Goal: Transaction & Acquisition: Book appointment/travel/reservation

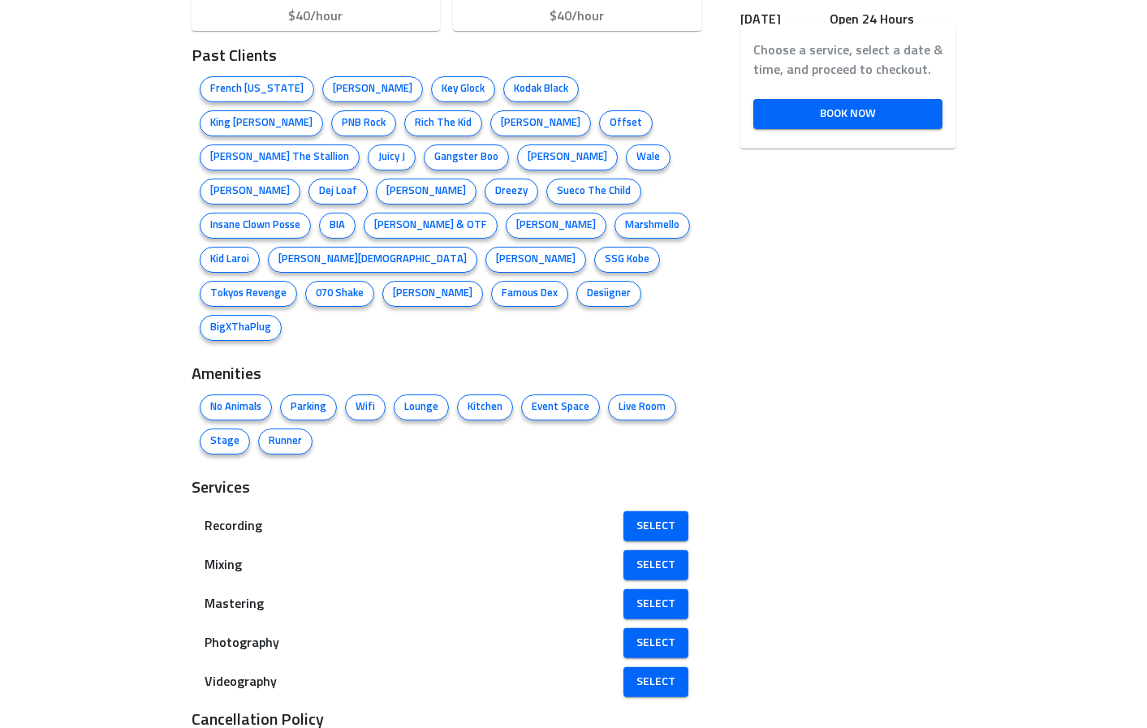
scroll to position [950, 0]
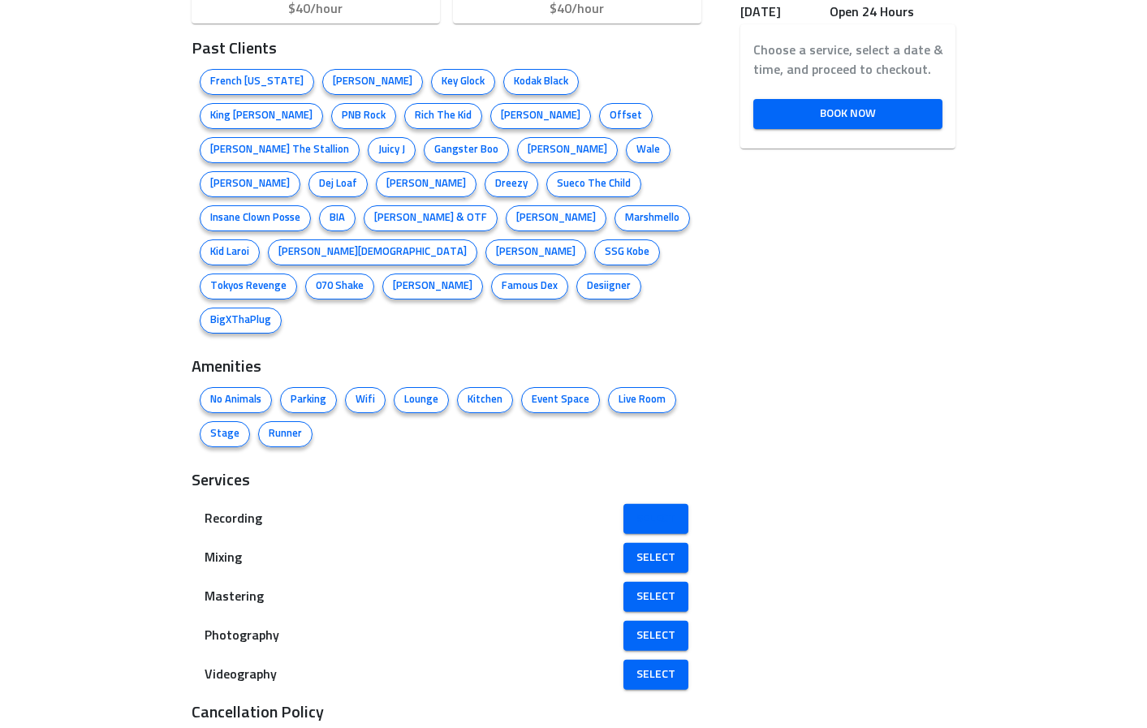
click at [642, 509] on span "Select" at bounding box center [655, 519] width 39 height 20
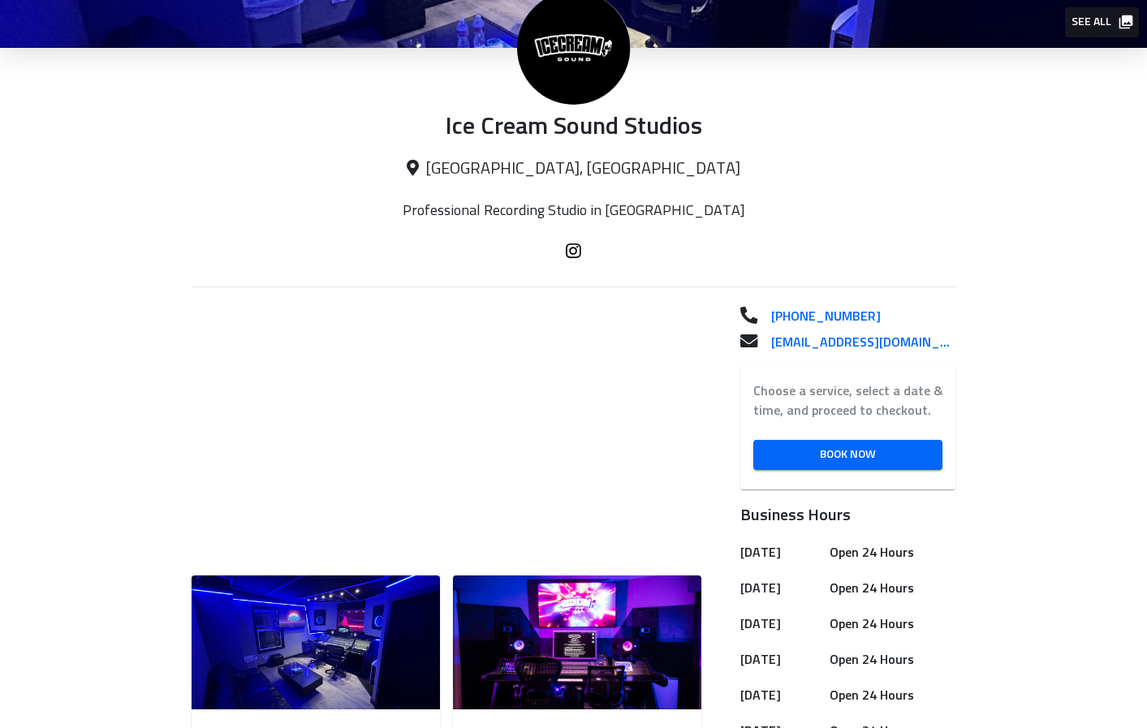
scroll to position [208, 0]
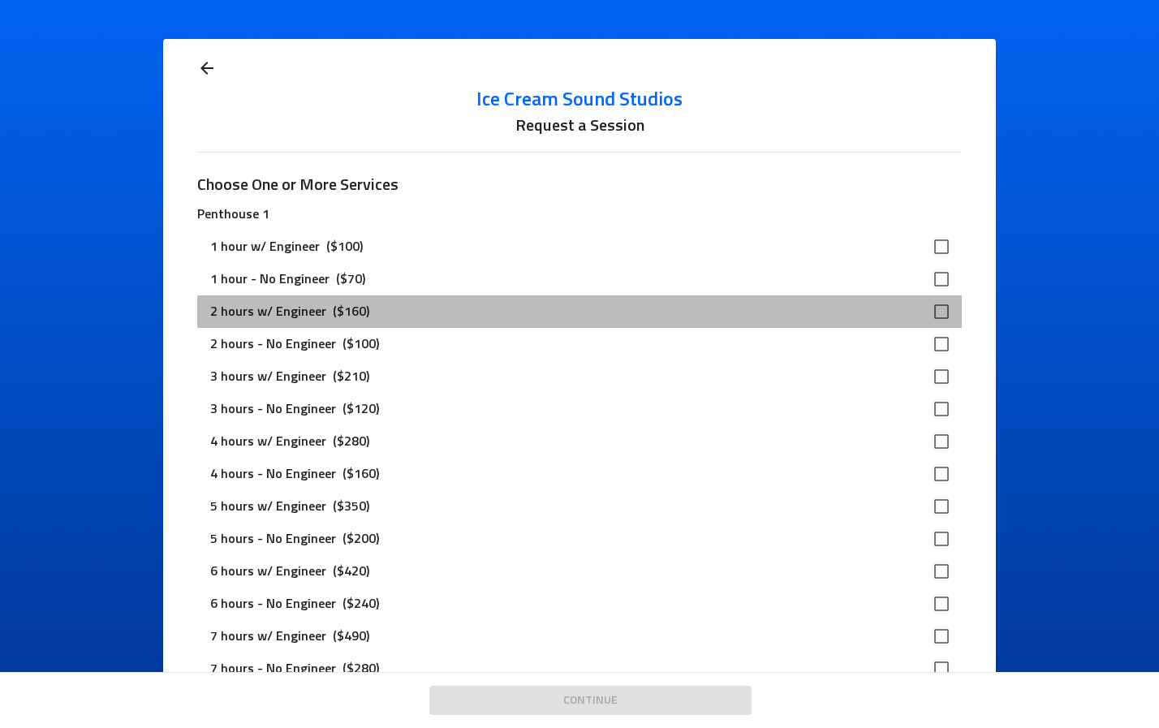
click at [269, 313] on p "2 hours w/ Engineer" at bounding box center [268, 311] width 116 height 19
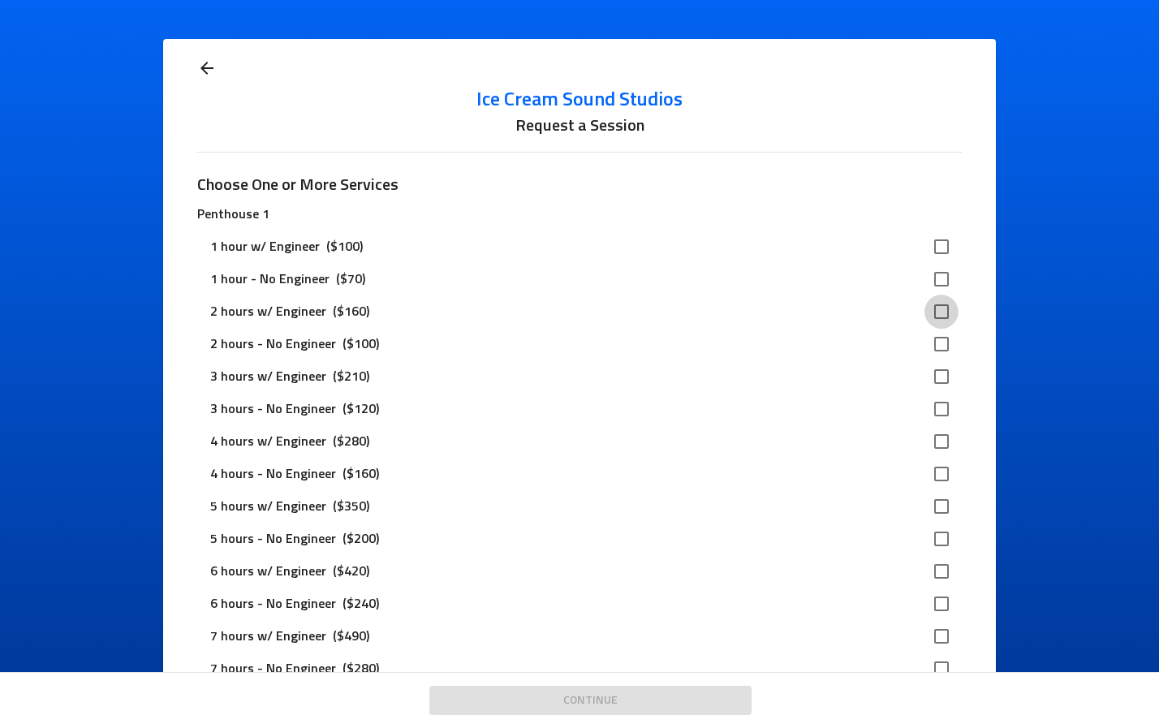
click at [936, 309] on input "checkbox" at bounding box center [941, 312] width 34 height 34
checkbox input "true"
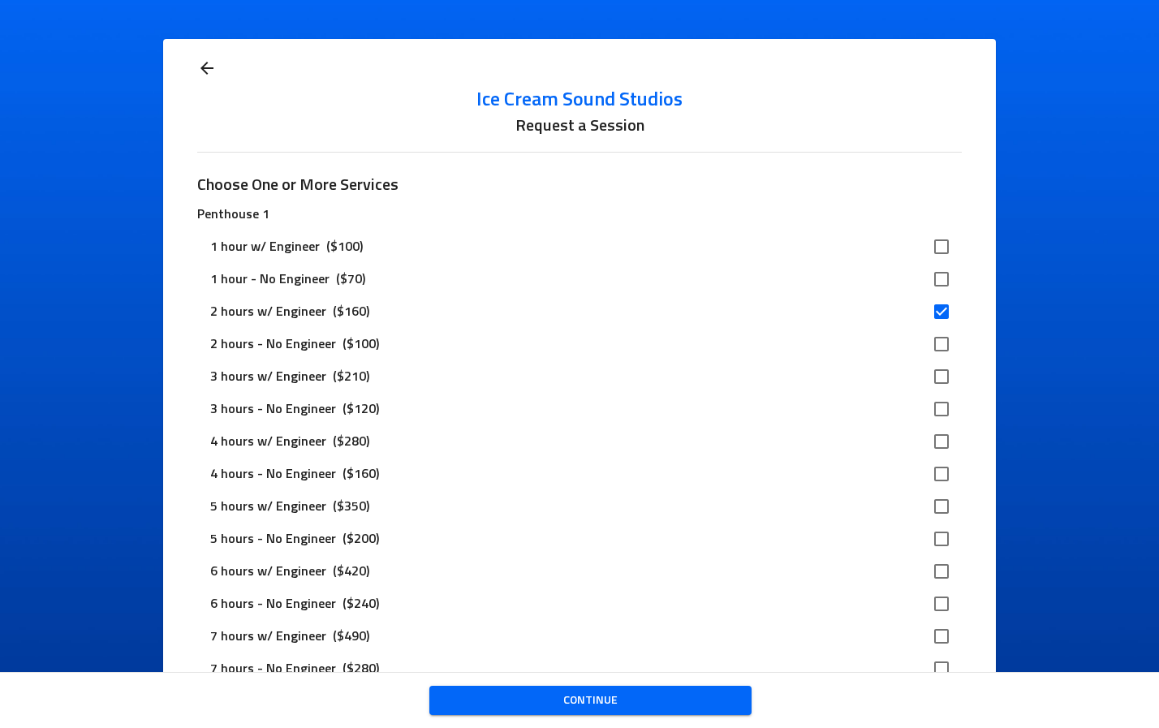
click at [630, 704] on span "Continue" at bounding box center [590, 701] width 296 height 20
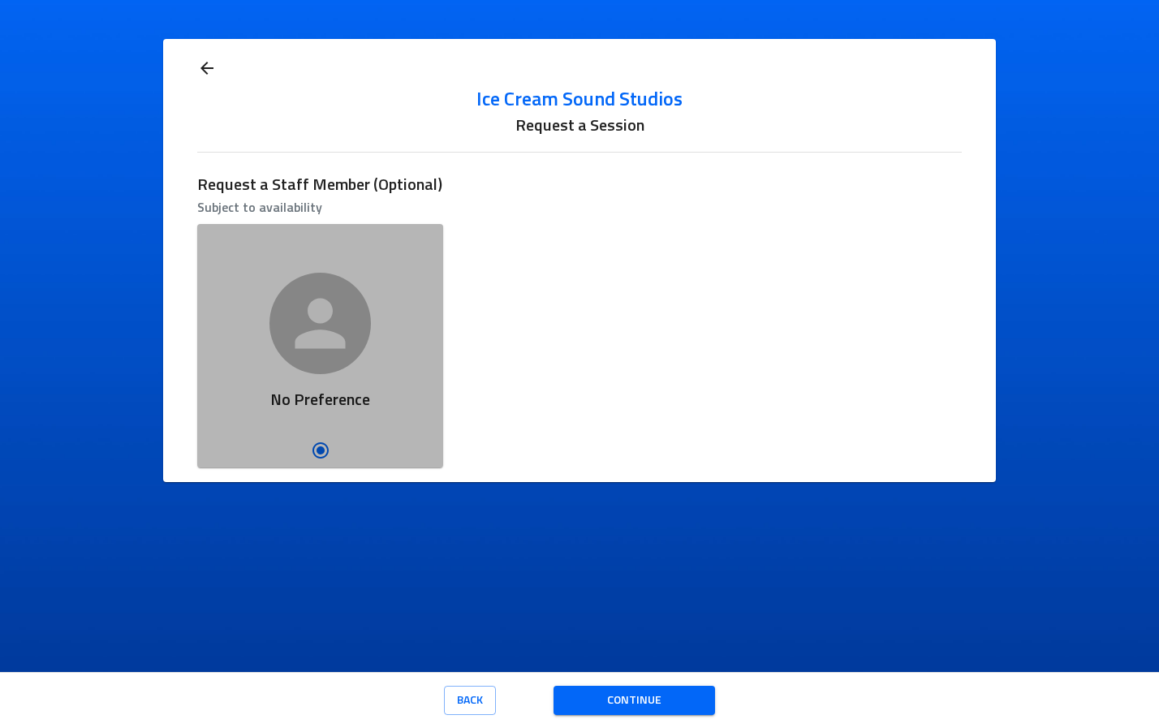
click at [310, 316] on icon "button" at bounding box center [320, 323] width 51 height 51
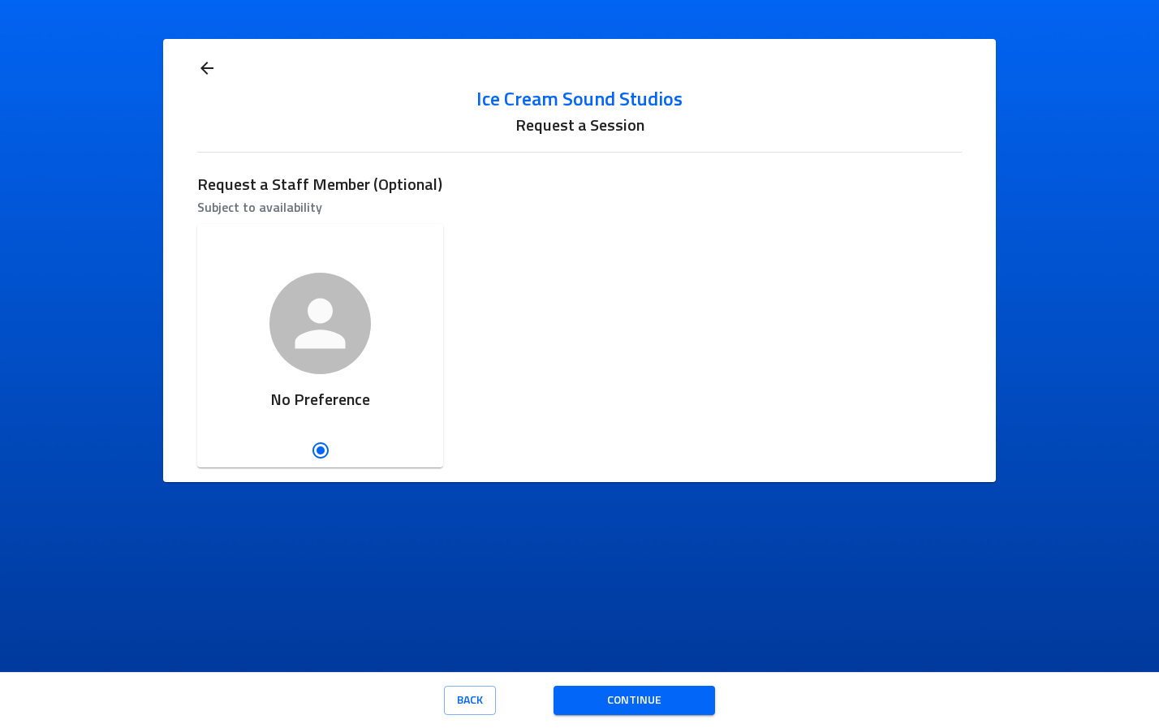
click at [207, 65] on icon at bounding box center [206, 67] width 19 height 19
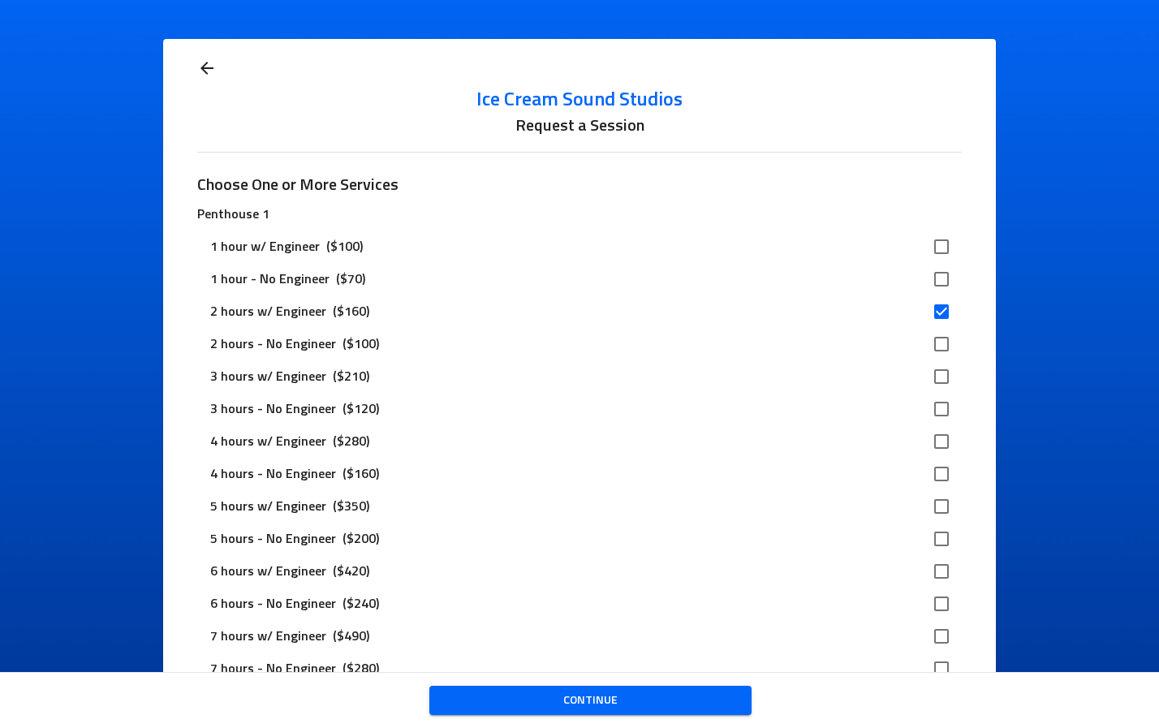
click at [935, 342] on input "checkbox" at bounding box center [941, 344] width 34 height 34
checkbox input "true"
click at [570, 695] on span "Continue" at bounding box center [590, 701] width 296 height 20
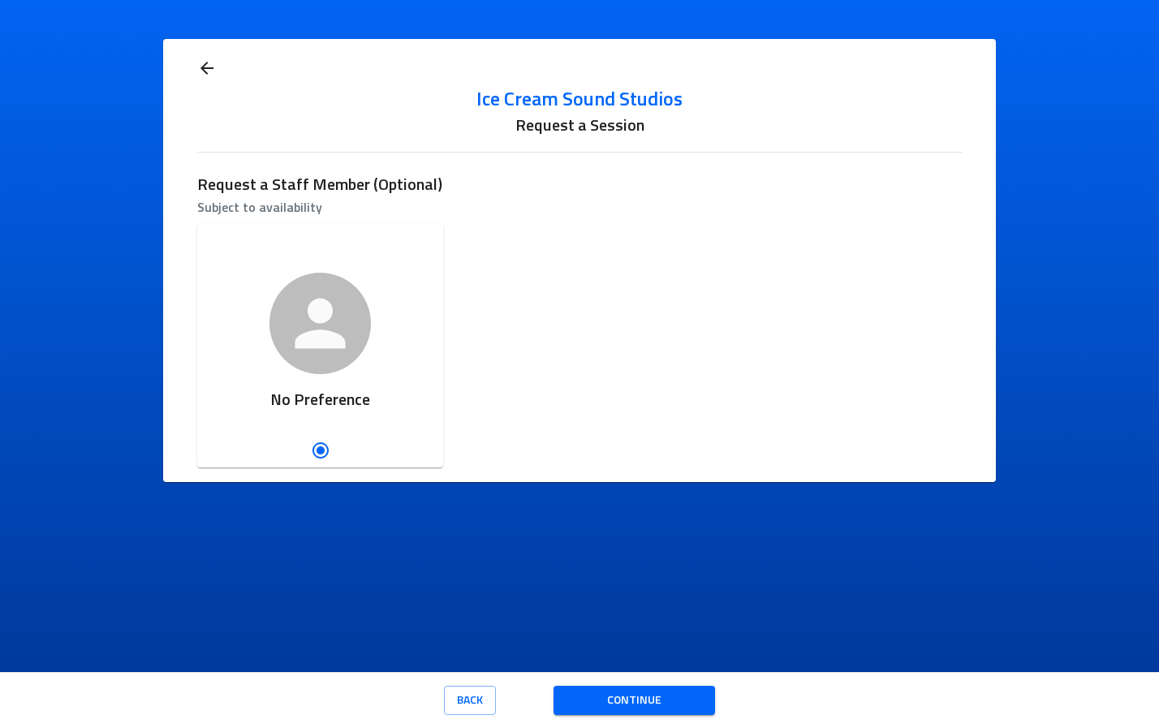
click at [205, 54] on div "Ice Cream Sound Studios Request a Session Request a Staff Member (Optional) Sub…" at bounding box center [579, 260] width 764 height 443
click at [206, 62] on icon at bounding box center [206, 67] width 19 height 19
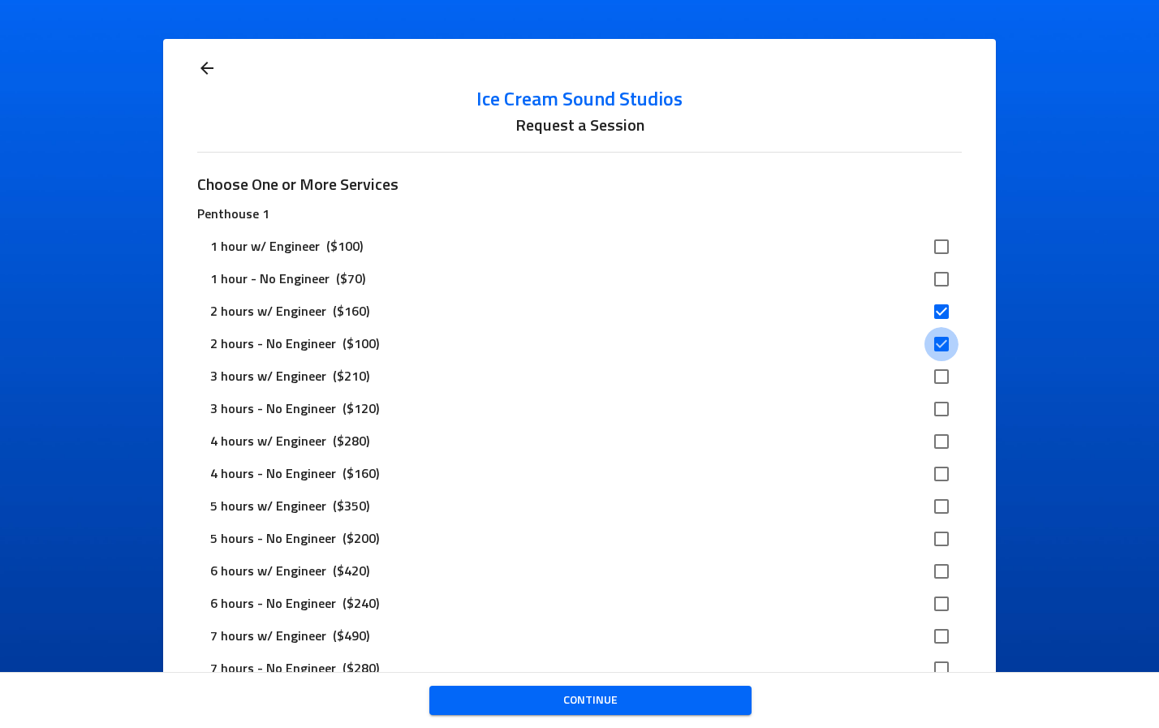
click at [931, 347] on input "checkbox" at bounding box center [941, 344] width 34 height 34
checkbox input "false"
drag, startPoint x: 939, startPoint y: 310, endPoint x: 939, endPoint y: 420, distance: 109.6
click at [939, 310] on input "checkbox" at bounding box center [941, 312] width 34 height 34
checkbox input "false"
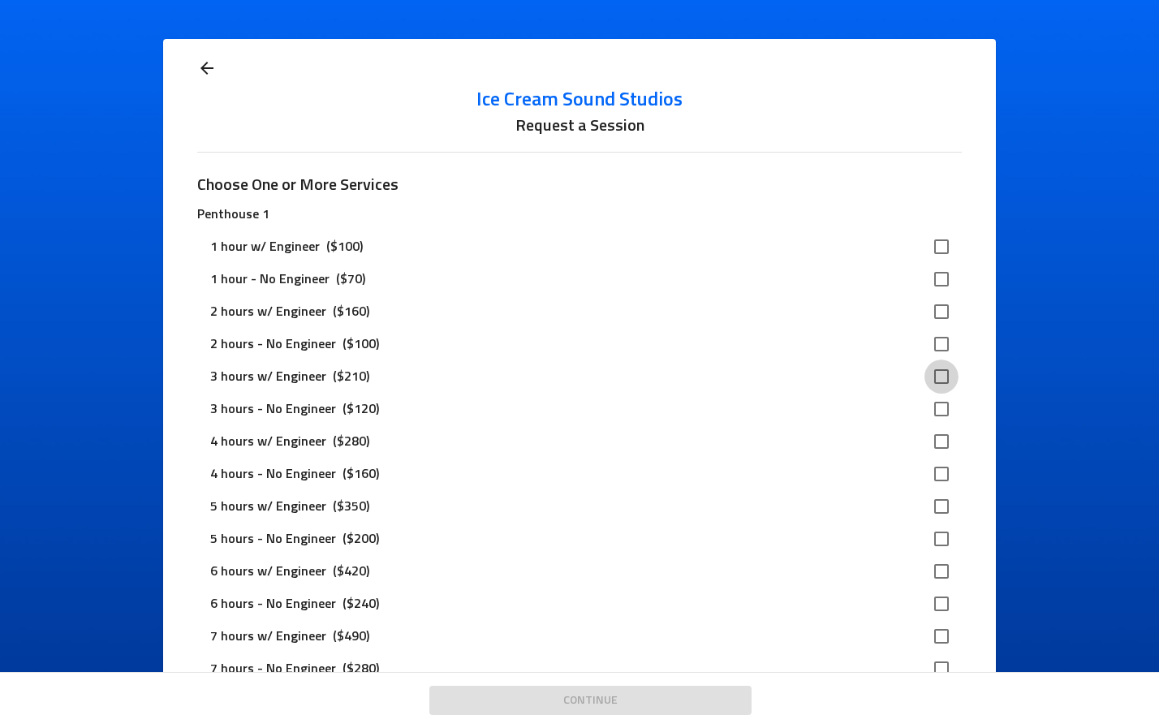
click at [931, 372] on input "checkbox" at bounding box center [941, 376] width 34 height 34
checkbox input "true"
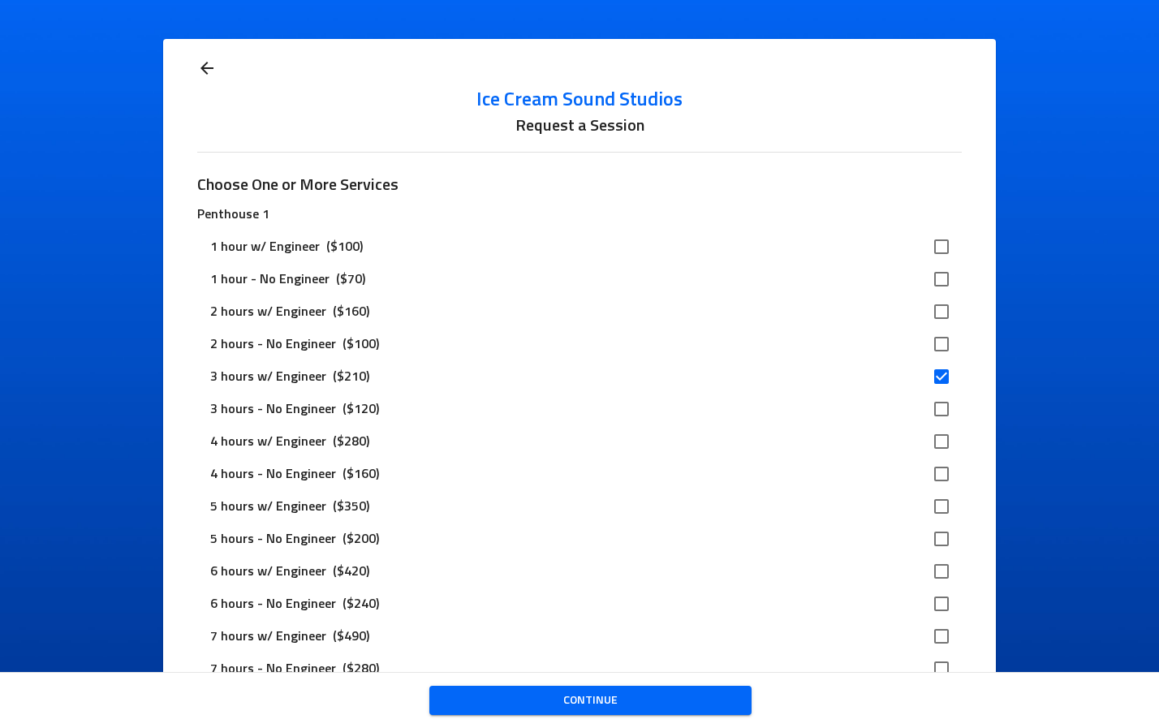
click at [605, 693] on span "Continue" at bounding box center [590, 701] width 296 height 20
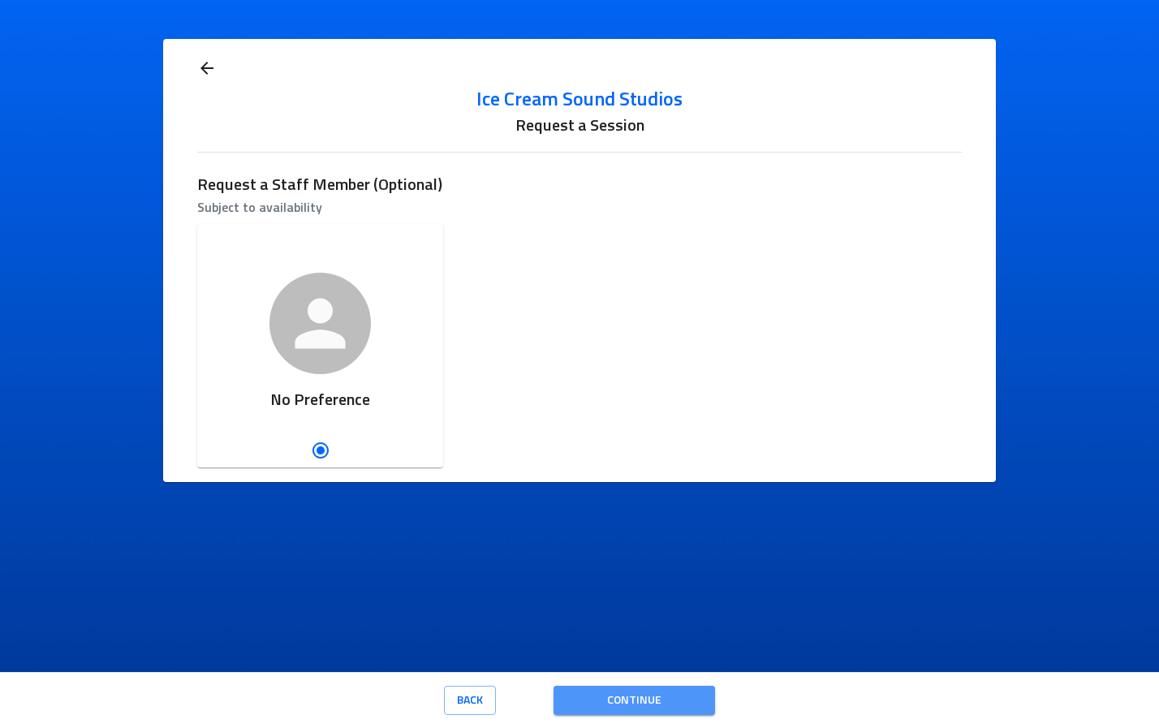
click at [622, 692] on span "Continue" at bounding box center [633, 701] width 135 height 20
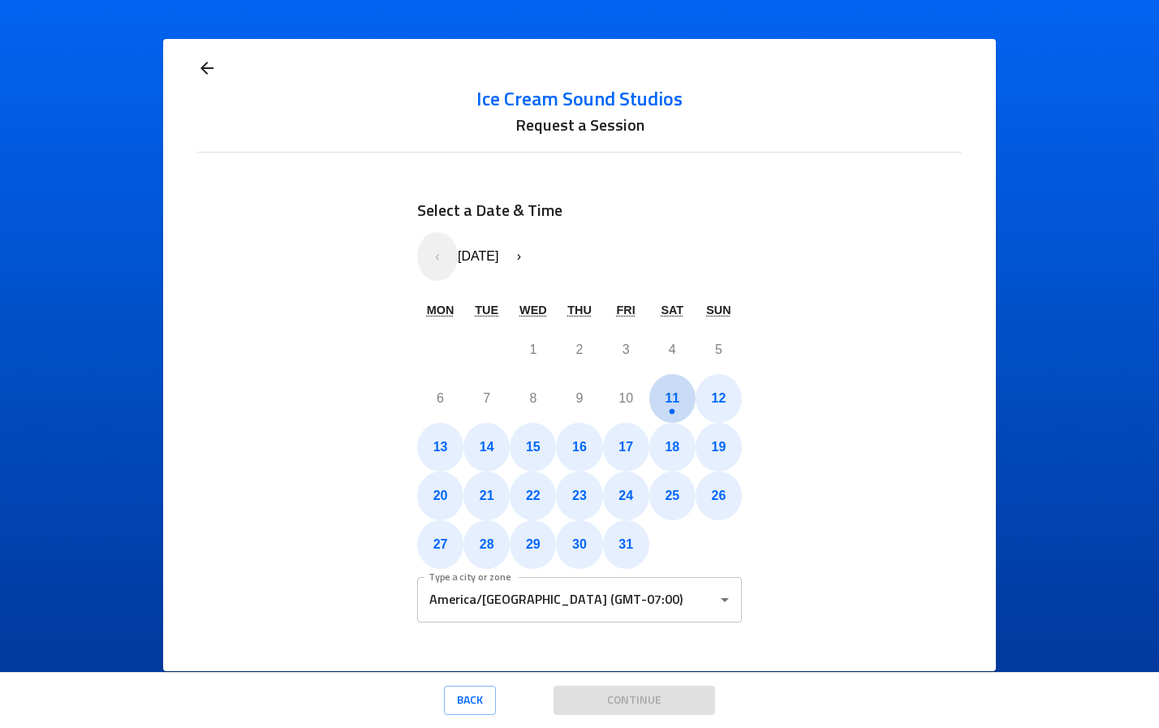
click at [668, 394] on abbr "11" at bounding box center [672, 398] width 15 height 14
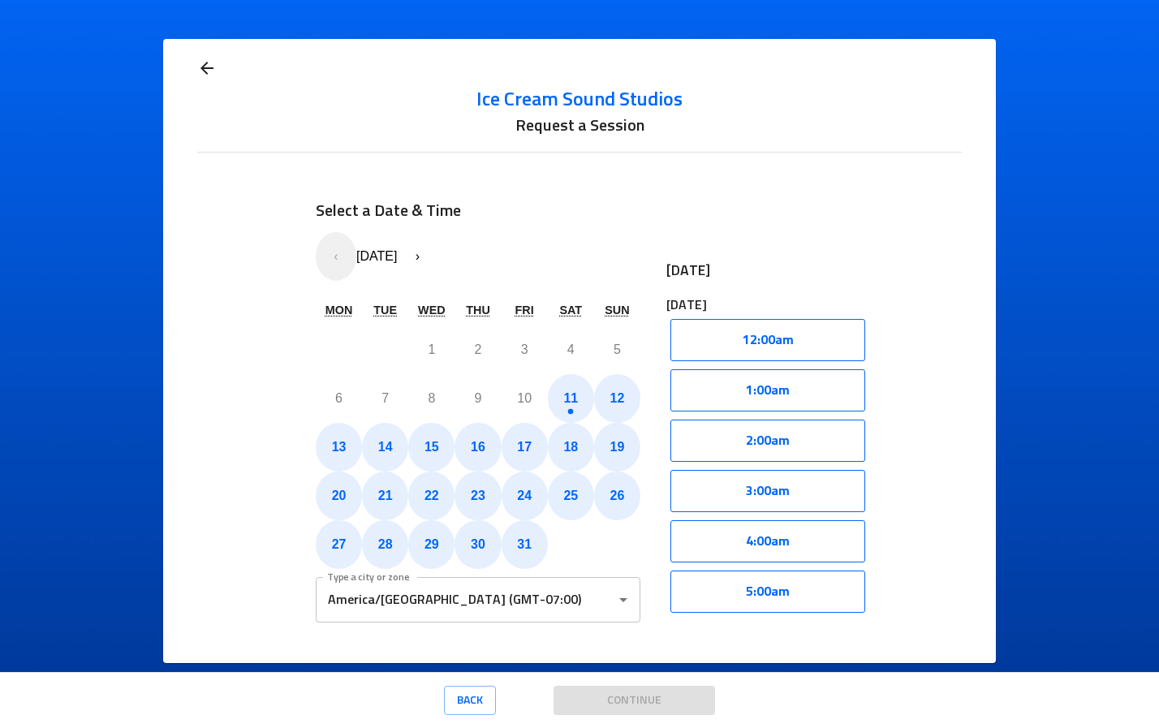
click at [203, 65] on icon at bounding box center [206, 67] width 19 height 19
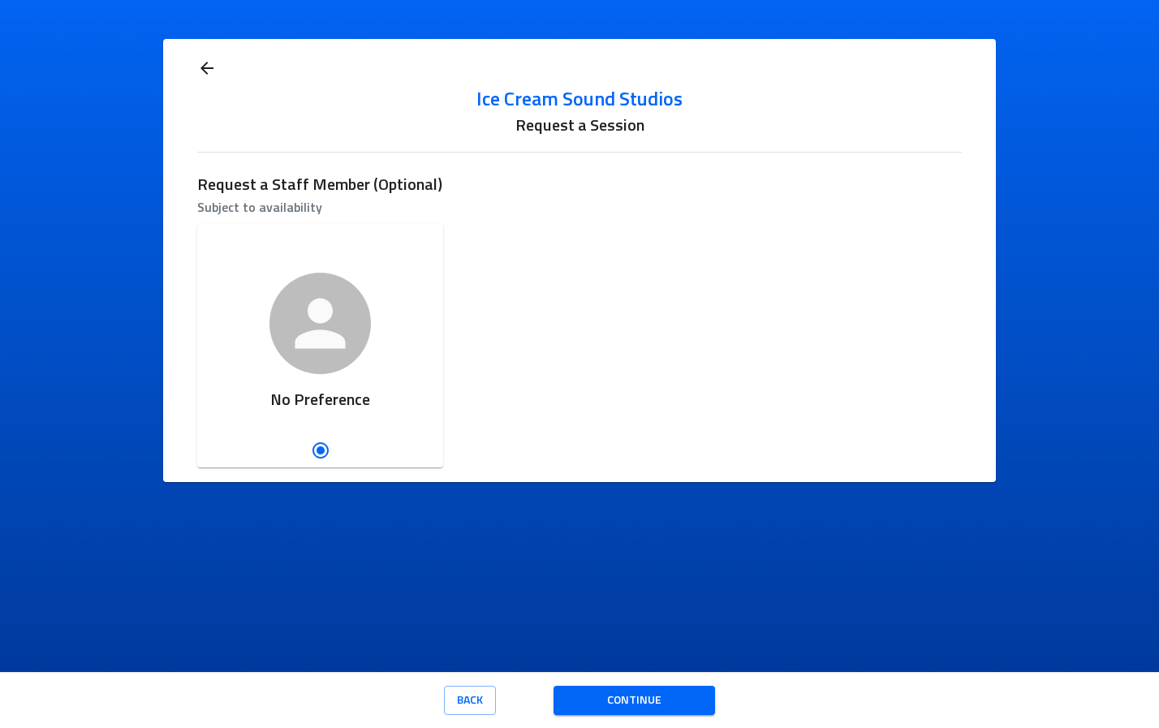
click at [209, 69] on icon at bounding box center [206, 67] width 19 height 19
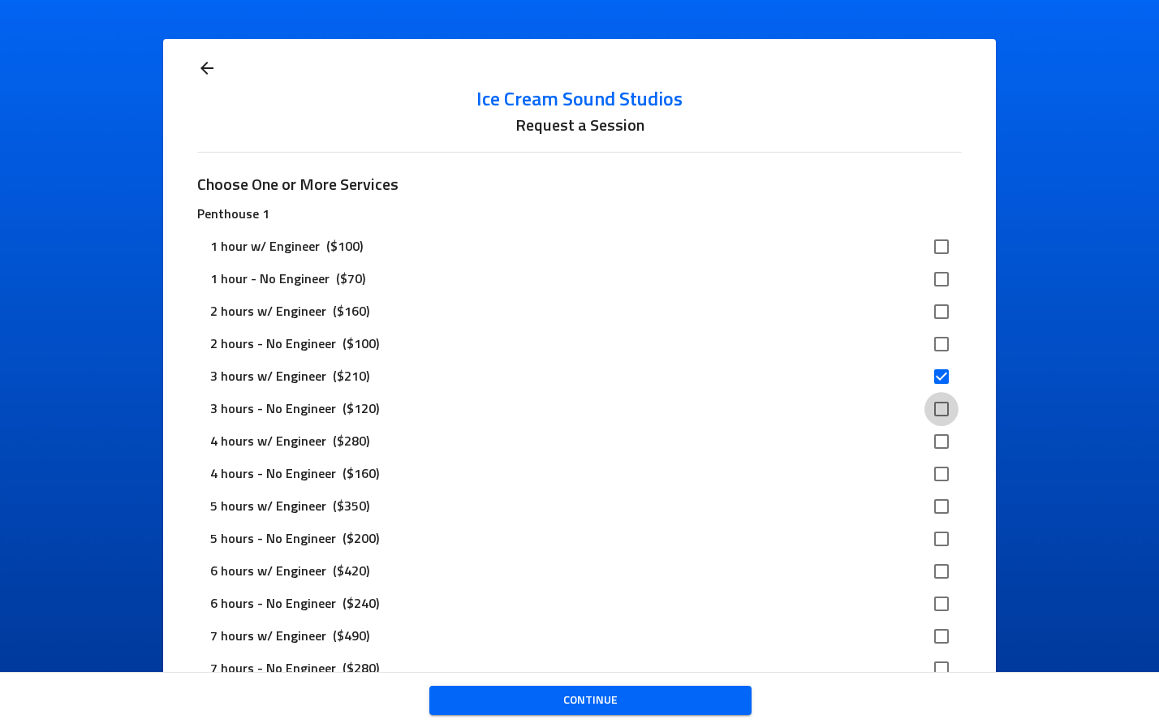
click at [936, 411] on input "checkbox" at bounding box center [941, 409] width 34 height 34
checkbox input "true"
click at [939, 379] on input "checkbox" at bounding box center [941, 376] width 34 height 34
checkbox input "false"
click at [936, 433] on input "checkbox" at bounding box center [941, 441] width 34 height 34
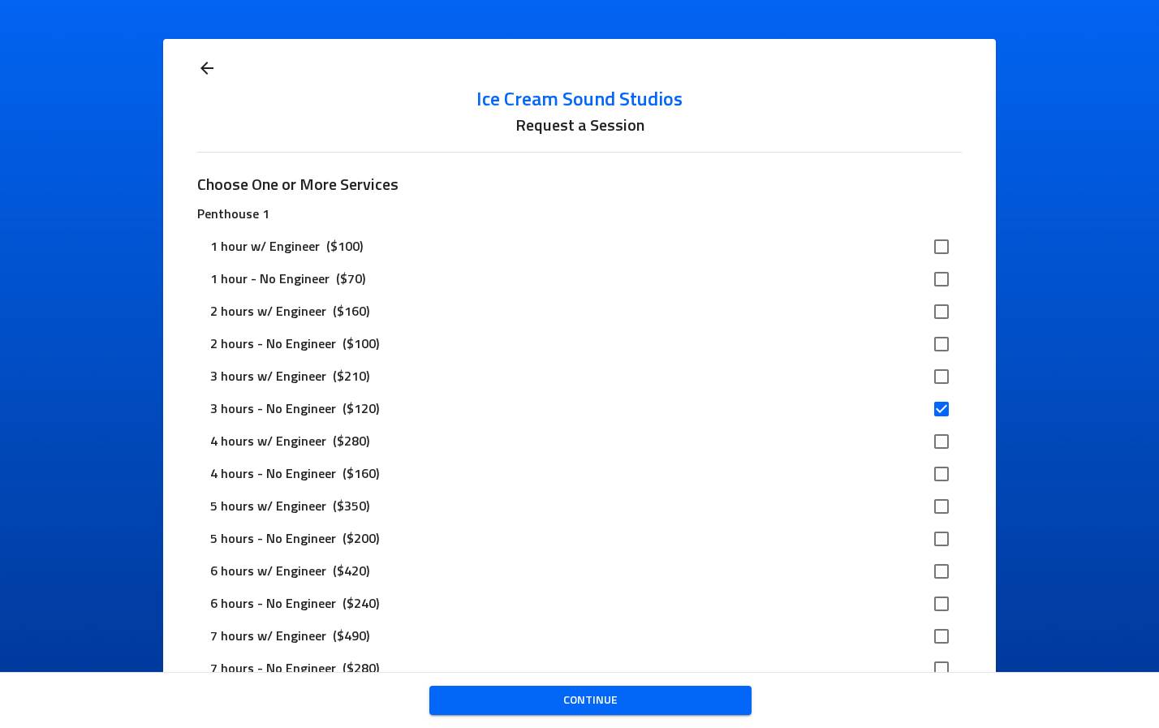
checkbox input "true"
click at [936, 400] on input "checkbox" at bounding box center [941, 409] width 34 height 34
checkbox input "false"
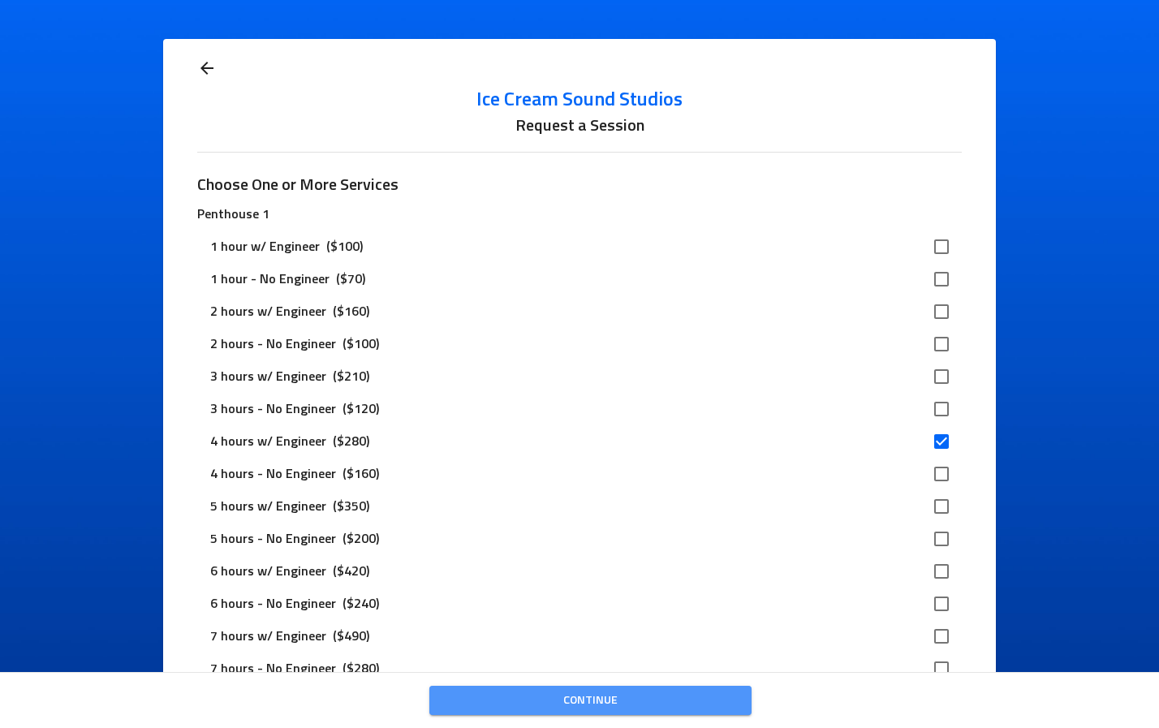
click at [583, 700] on span "Continue" at bounding box center [590, 701] width 296 height 20
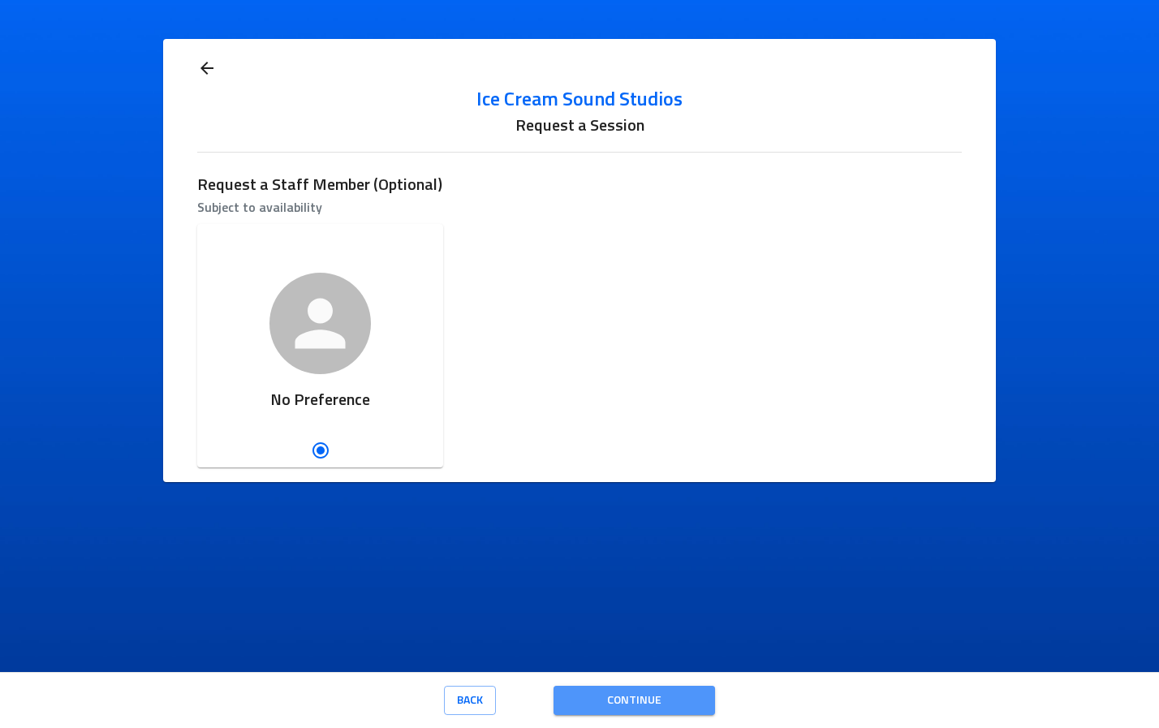
click at [648, 695] on span "Continue" at bounding box center [633, 701] width 135 height 20
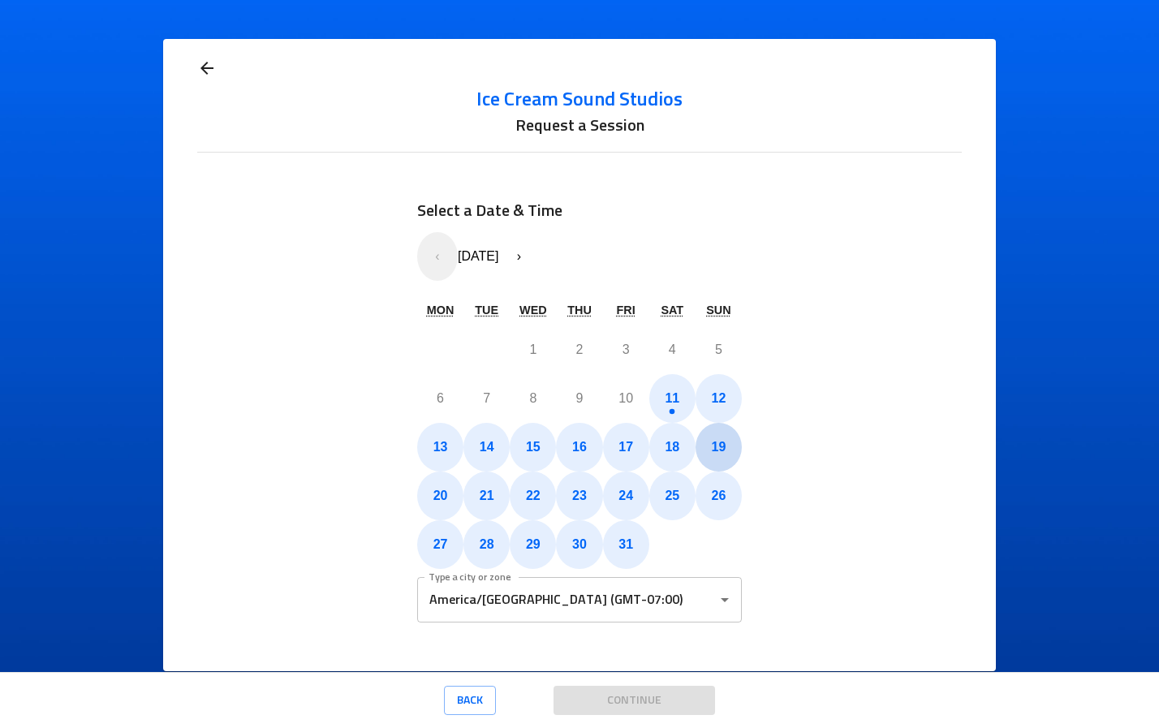
click at [712, 441] on abbr "19" at bounding box center [719, 447] width 15 height 14
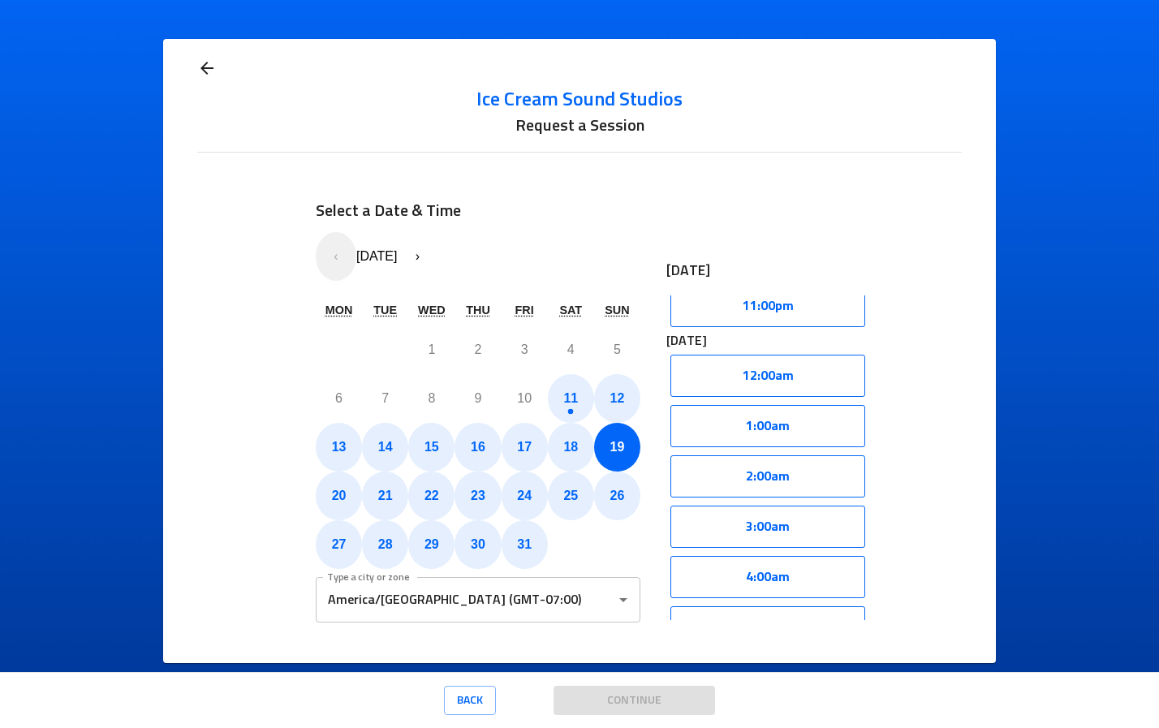
scroll to position [1255, 0]
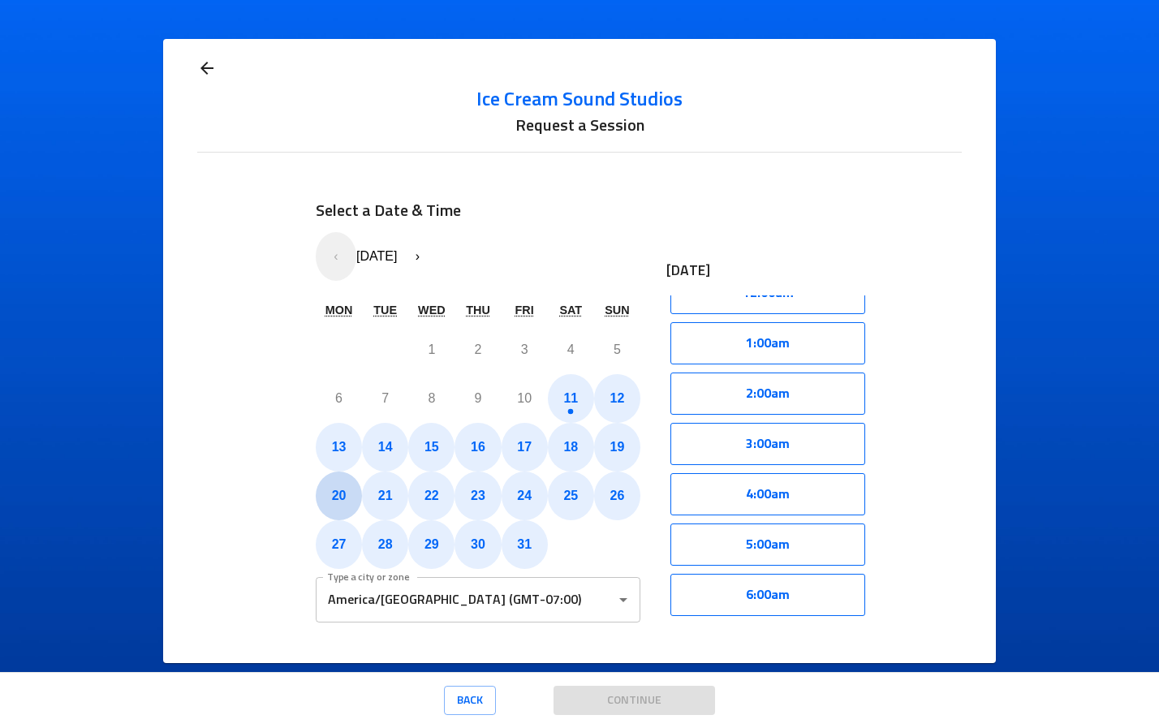
click at [337, 491] on abbr "20" at bounding box center [339, 496] width 15 height 14
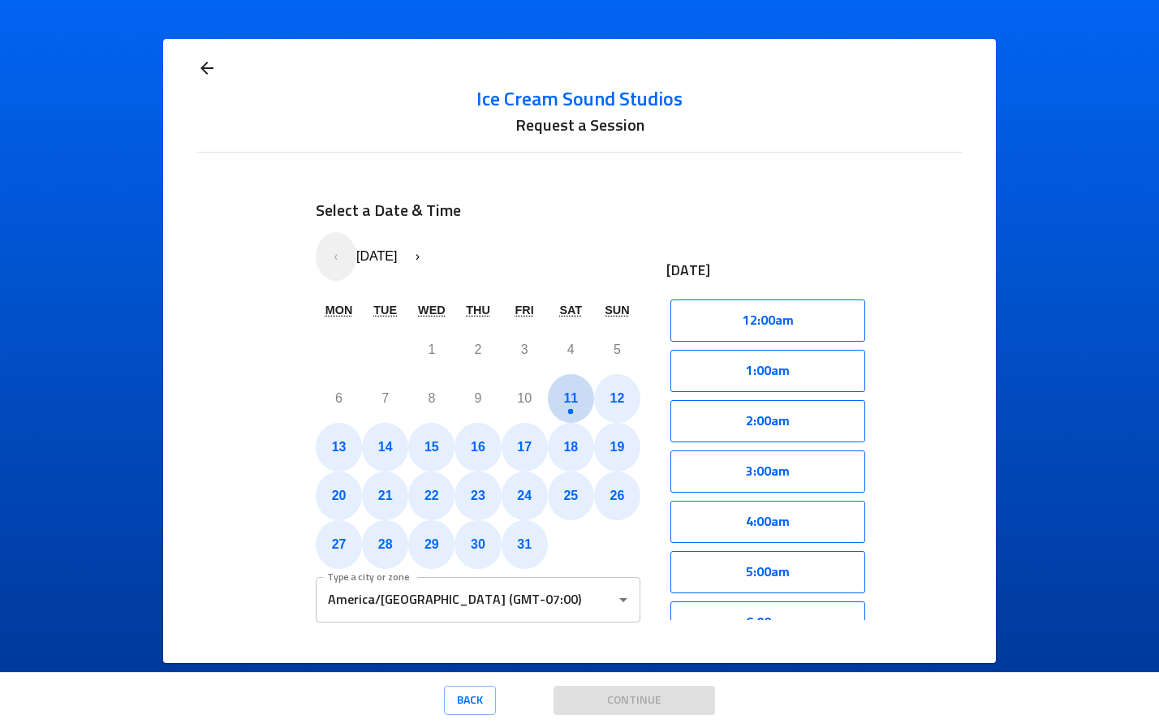
click at [568, 397] on abbr "11" at bounding box center [570, 398] width 15 height 14
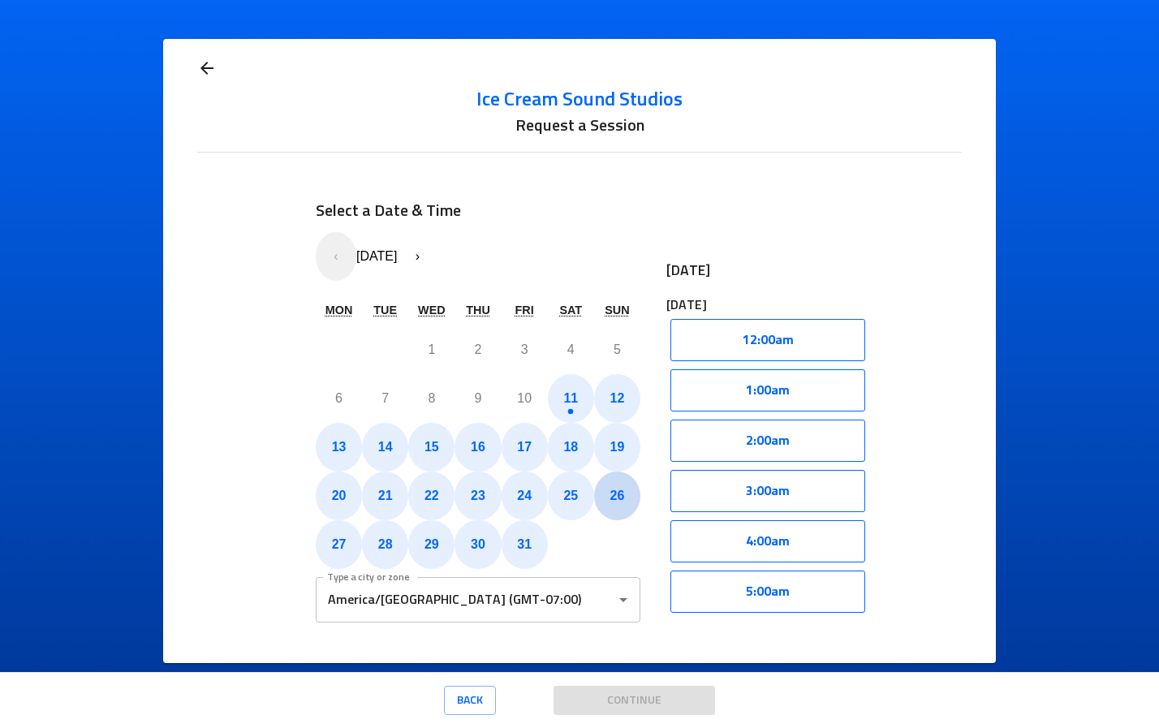
click at [611, 502] on abbr "26" at bounding box center [617, 496] width 15 height 14
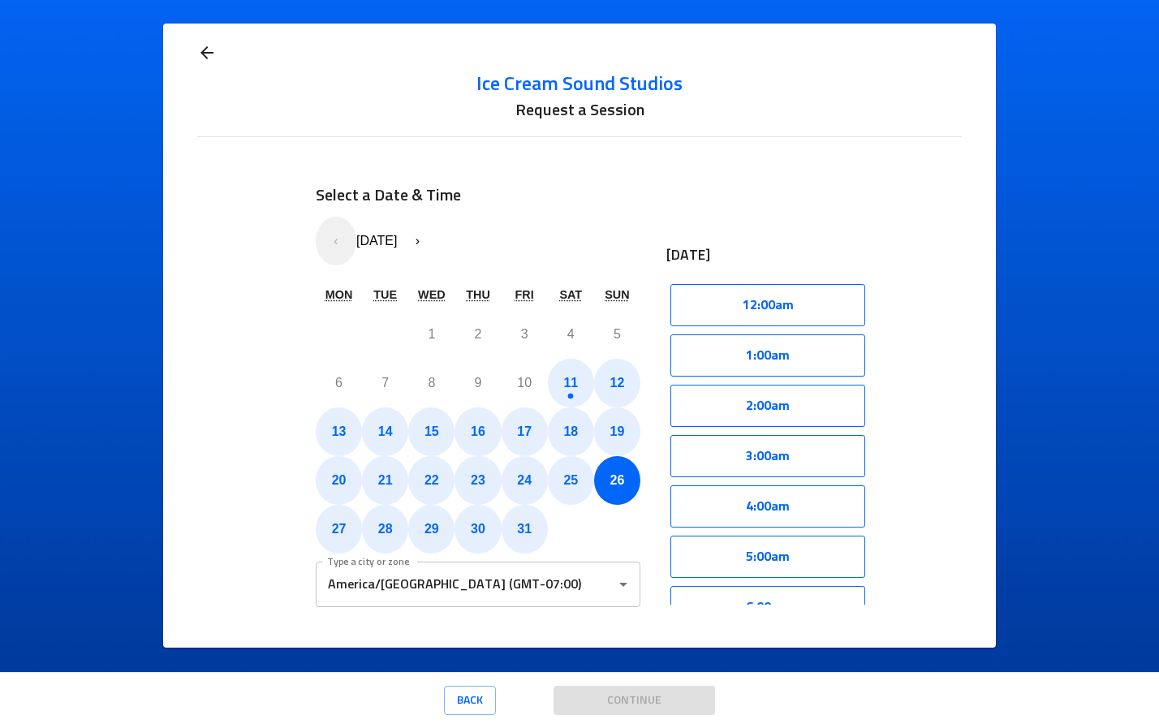
scroll to position [29, 0]
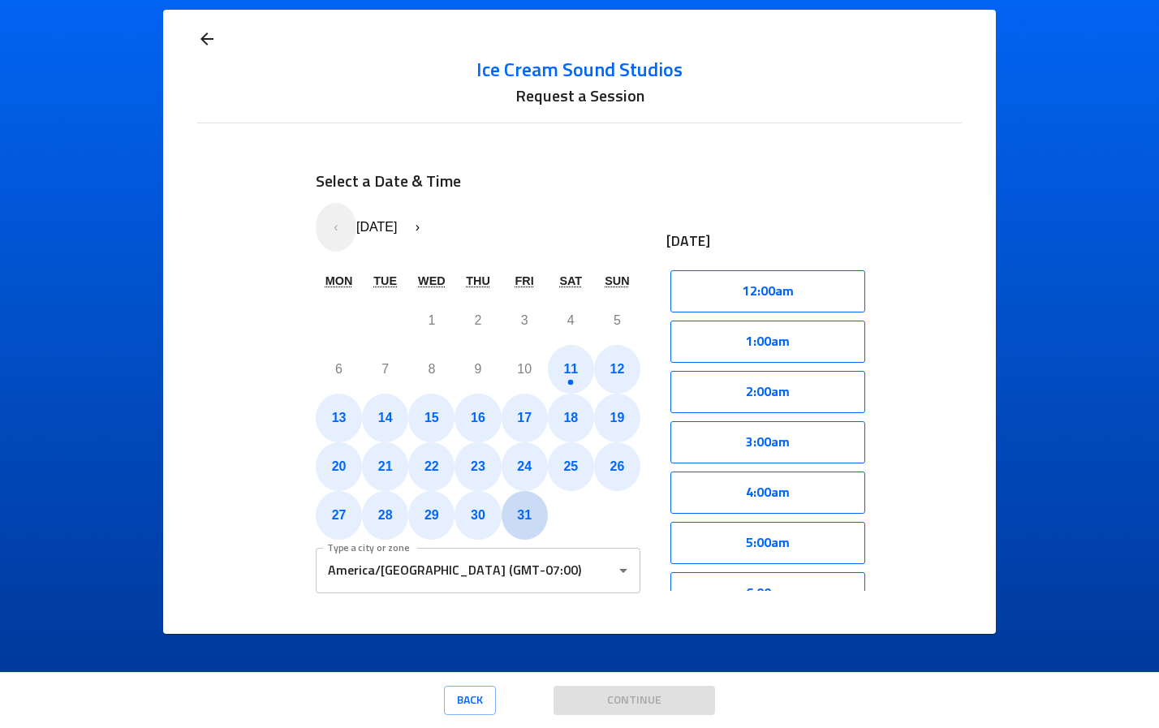
click at [527, 519] on button "31" at bounding box center [525, 515] width 46 height 49
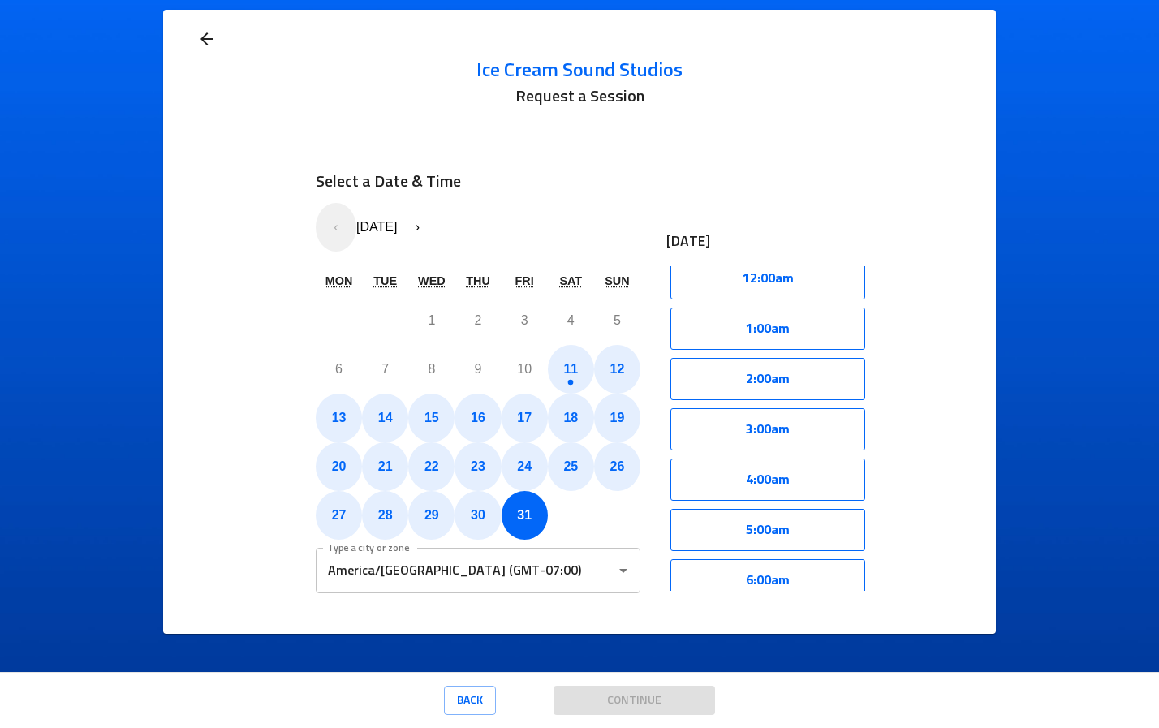
scroll to position [0, 0]
